Goal: Connect with others: Connect with others

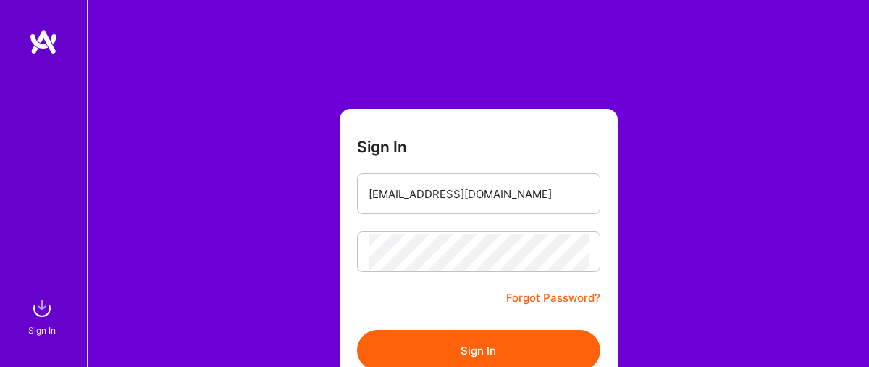
click at [439, 347] on button "Sign In" at bounding box center [478, 350] width 243 height 41
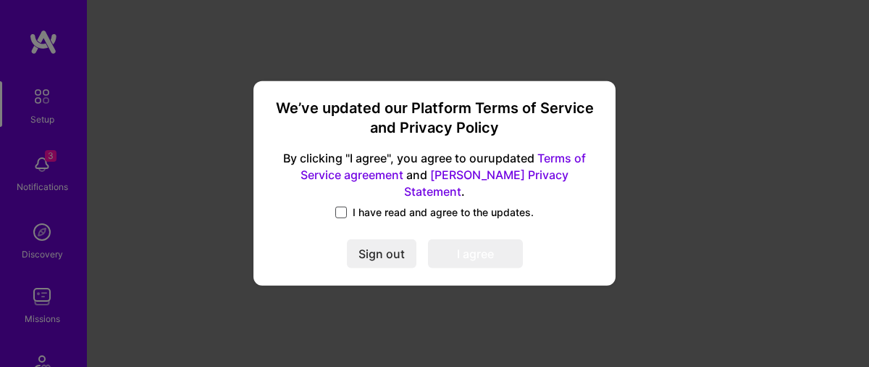
click at [340, 206] on span at bounding box center [341, 212] width 12 height 12
click at [0, 0] on input "I have read and agree to the updates." at bounding box center [0, 0] width 0 height 0
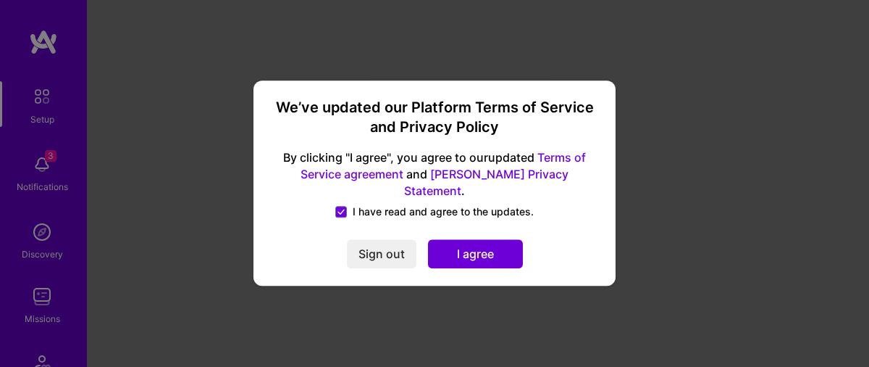
click at [473, 256] on button "I agree" at bounding box center [475, 254] width 95 height 29
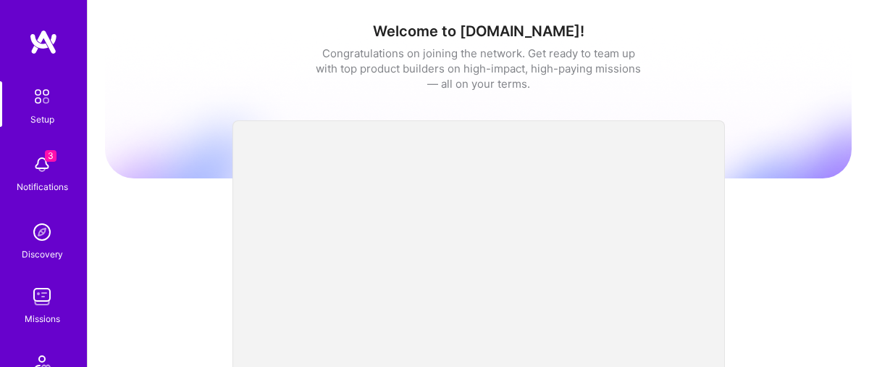
click at [64, 167] on div "3 Notifications" at bounding box center [42, 172] width 90 height 50
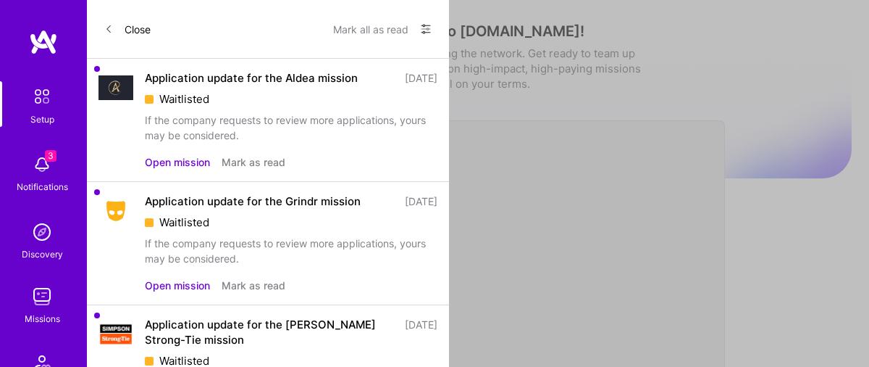
click at [42, 108] on img at bounding box center [42, 96] width 30 height 30
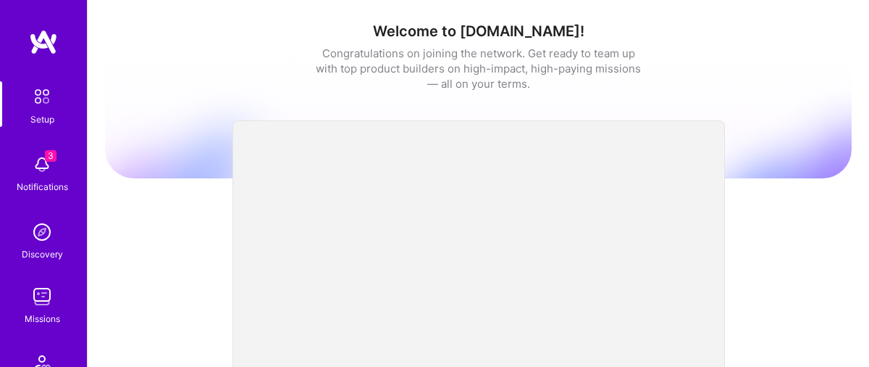
click at [36, 112] on div "Setup" at bounding box center [42, 119] width 24 height 15
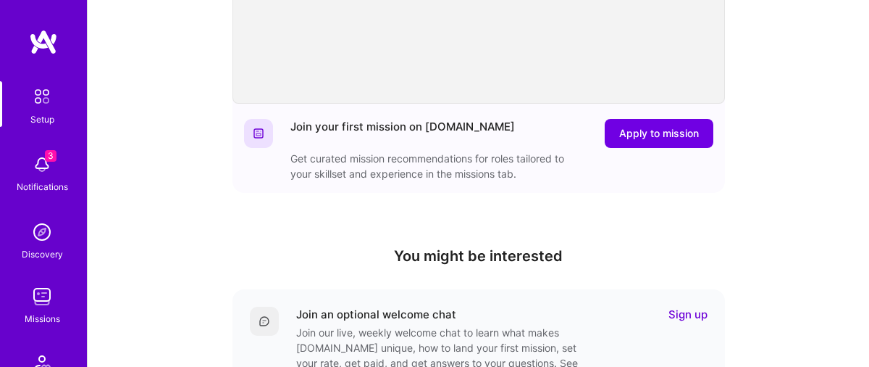
scroll to position [310, 0]
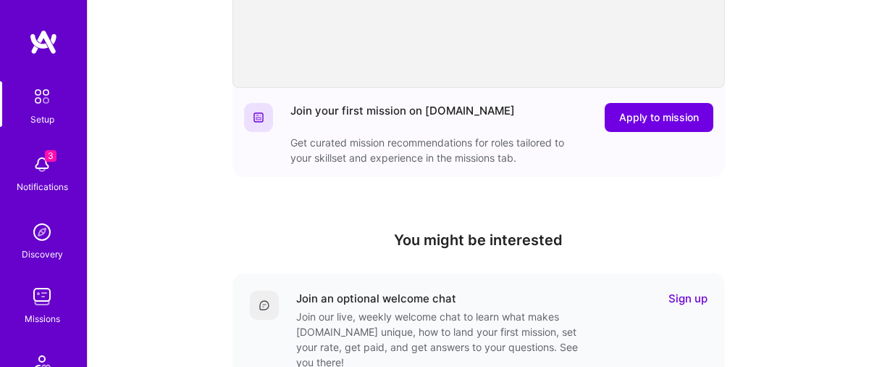
click at [59, 205] on div "Setup 3 Notifications Discovery Missions Community Invite [DOMAIN_NAME]" at bounding box center [43, 303] width 87 height 444
click at [49, 241] on img at bounding box center [42, 231] width 29 height 29
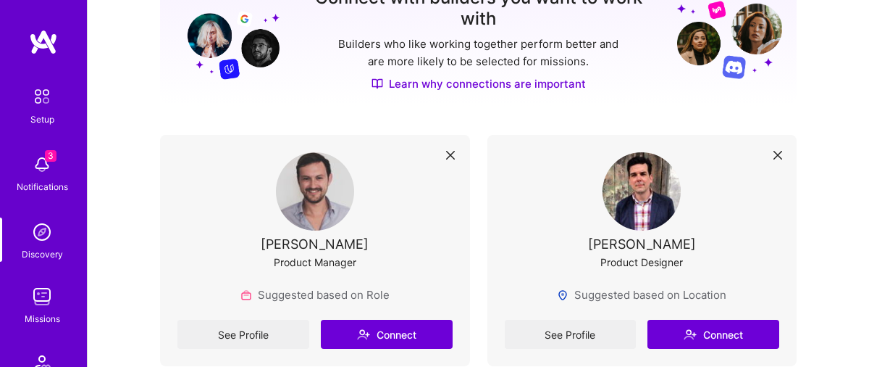
scroll to position [283, 0]
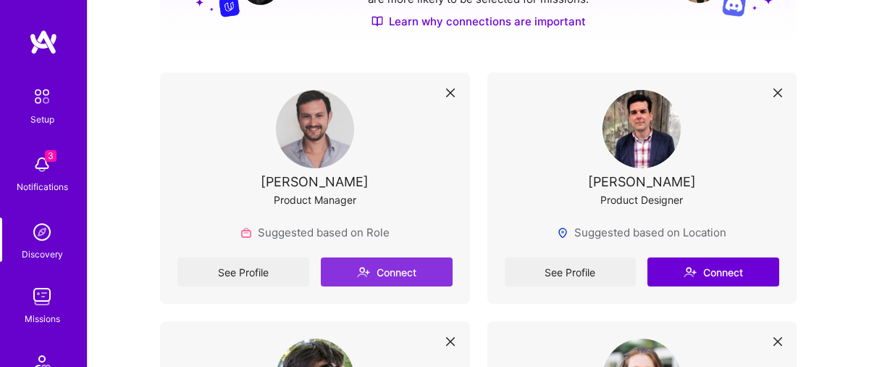
click at [408, 272] on button "Connect" at bounding box center [387, 271] width 132 height 29
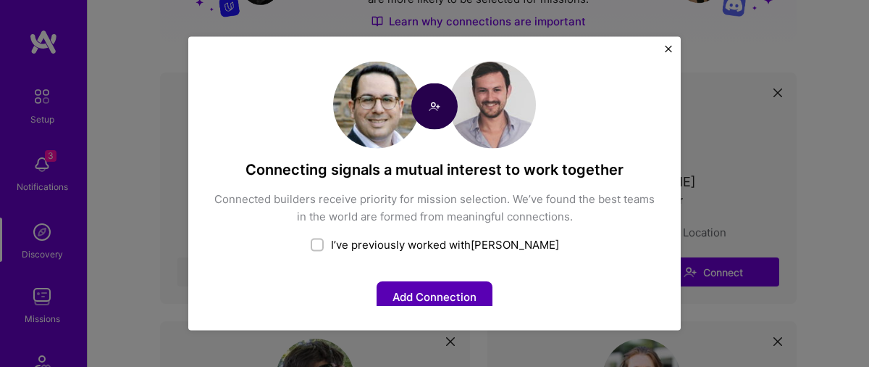
click at [407, 302] on button "Add Connection" at bounding box center [435, 296] width 116 height 31
click at [664, 46] on div "Connecting signals a mutual interest to work together Connected builders receiv…" at bounding box center [434, 183] width 493 height 293
click at [668, 52] on button "Close" at bounding box center [668, 53] width 7 height 15
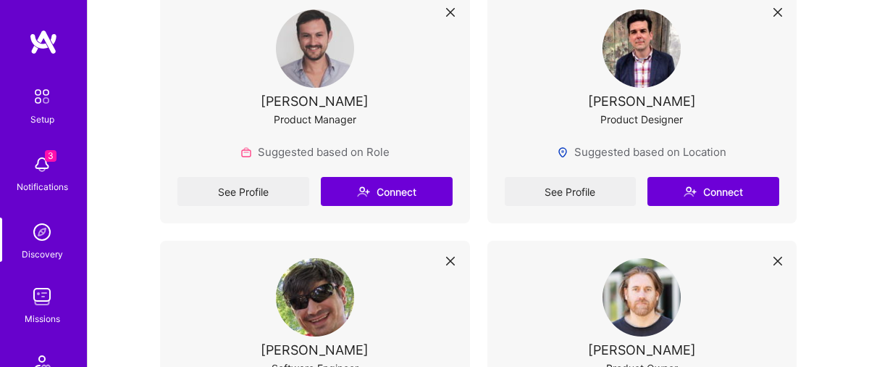
scroll to position [508, 0]
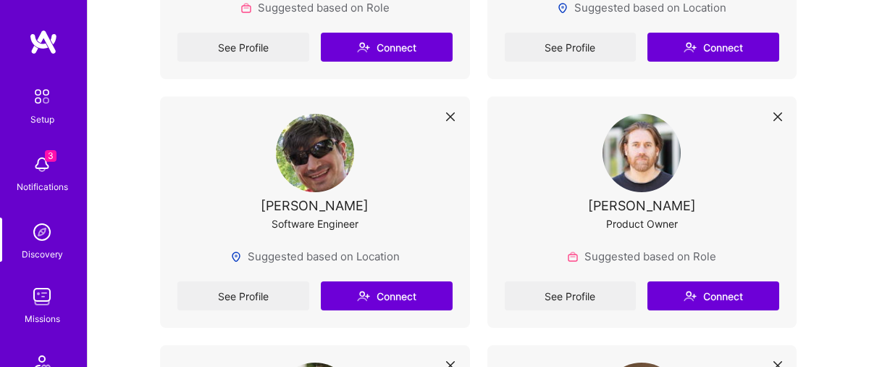
click at [41, 247] on div "Discovery" at bounding box center [42, 253] width 41 height 15
click at [44, 296] on img at bounding box center [42, 296] width 29 height 29
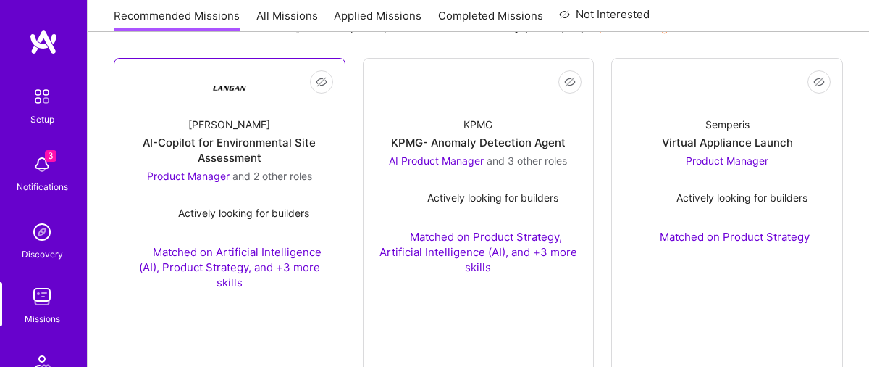
scroll to position [253, 0]
